Goal: Complete application form

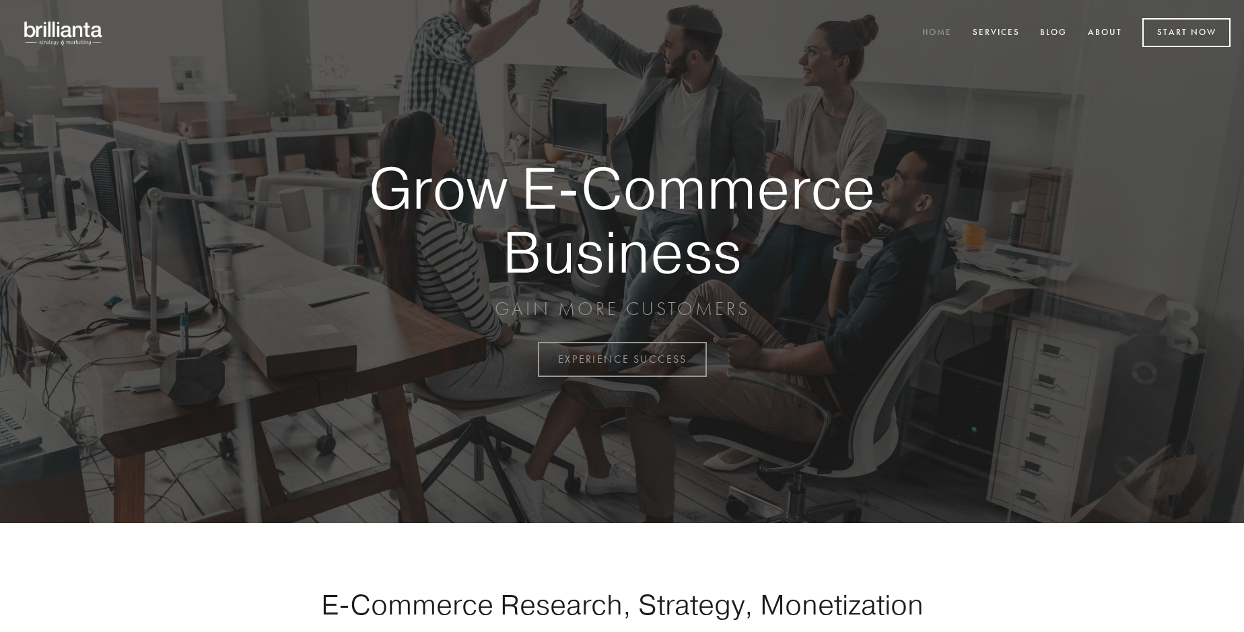
scroll to position [3529, 0]
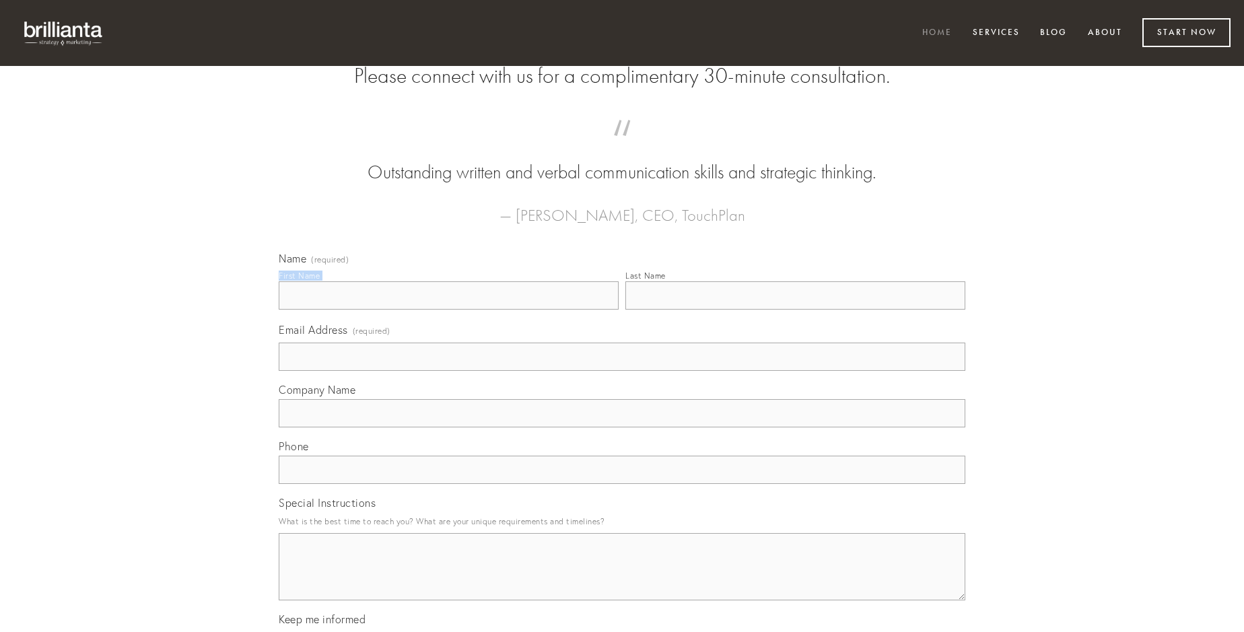
type input "[PERSON_NAME]"
click at [795, 310] on input "Last Name" at bounding box center [795, 295] width 340 height 28
type input "[PERSON_NAME]"
click at [622, 371] on input "Email Address (required)" at bounding box center [622, 357] width 687 height 28
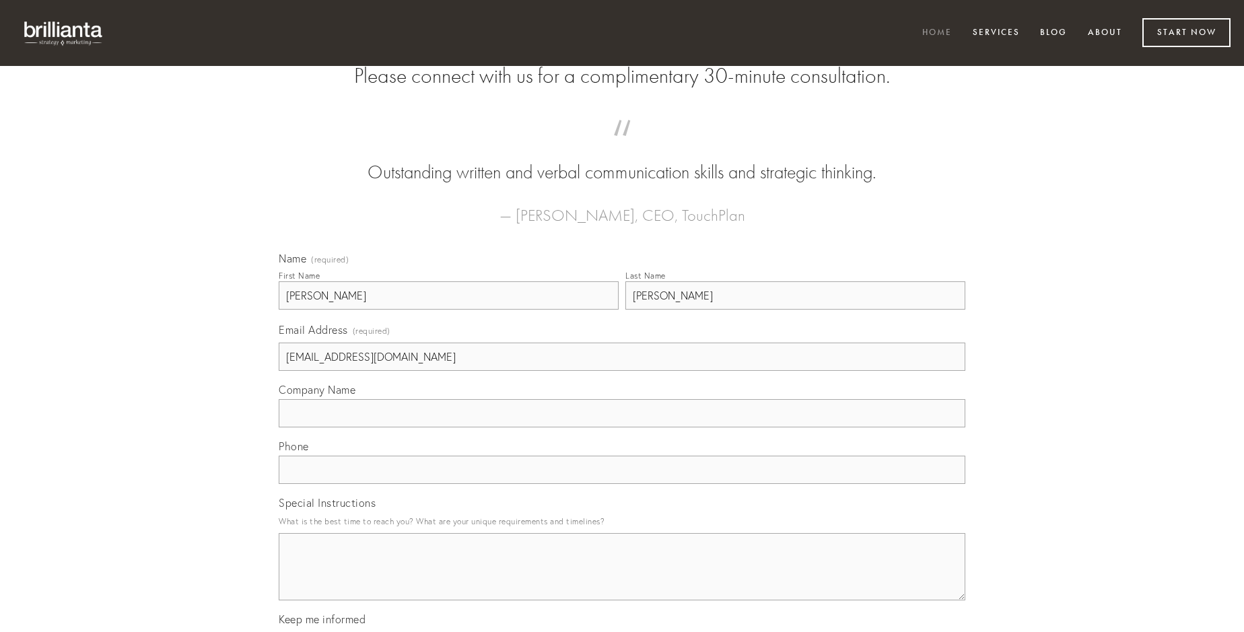
type input "[EMAIL_ADDRESS][DOMAIN_NAME]"
click at [622, 427] on input "Company Name" at bounding box center [622, 413] width 687 height 28
type input "vesica"
click at [622, 484] on input "text" at bounding box center [622, 470] width 687 height 28
click at [622, 579] on textarea "Special Instructions" at bounding box center [622, 566] width 687 height 67
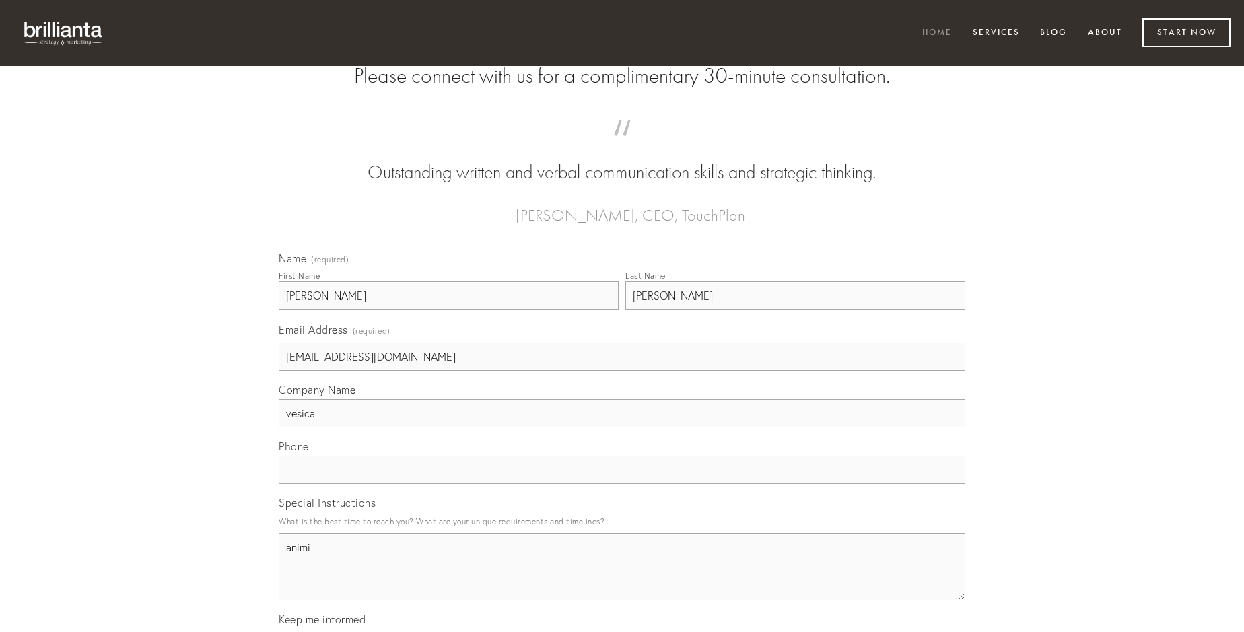
type textarea "animi"
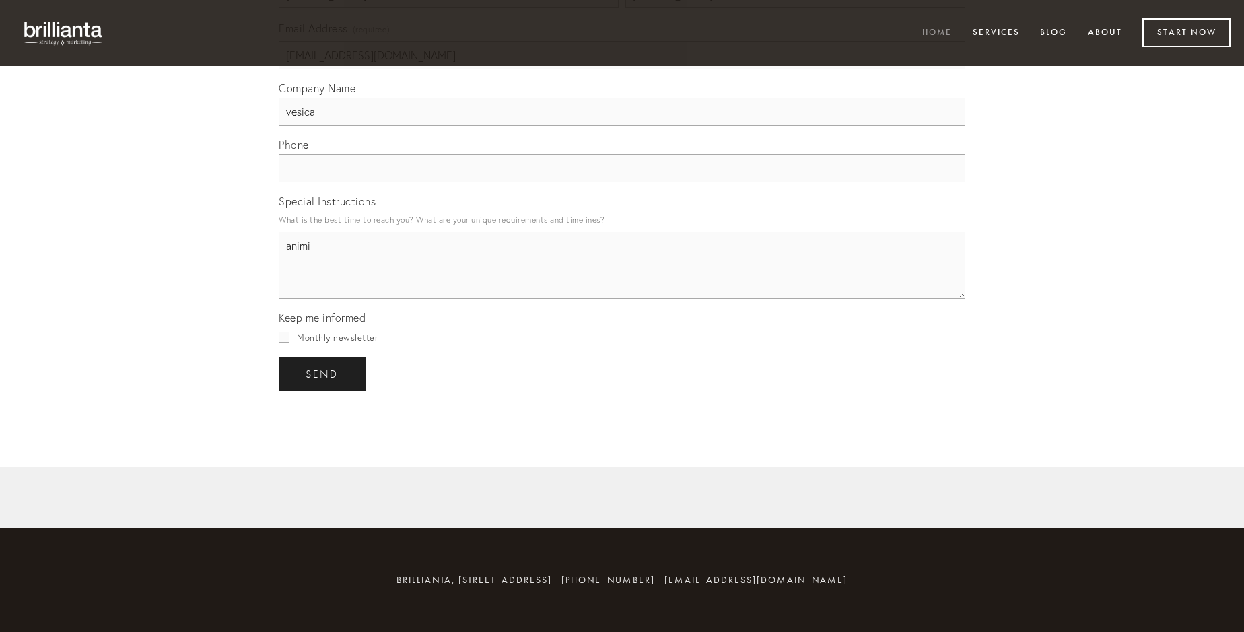
click at [323, 374] on span "send" at bounding box center [322, 374] width 33 height 12
